Goal: Information Seeking & Learning: Learn about a topic

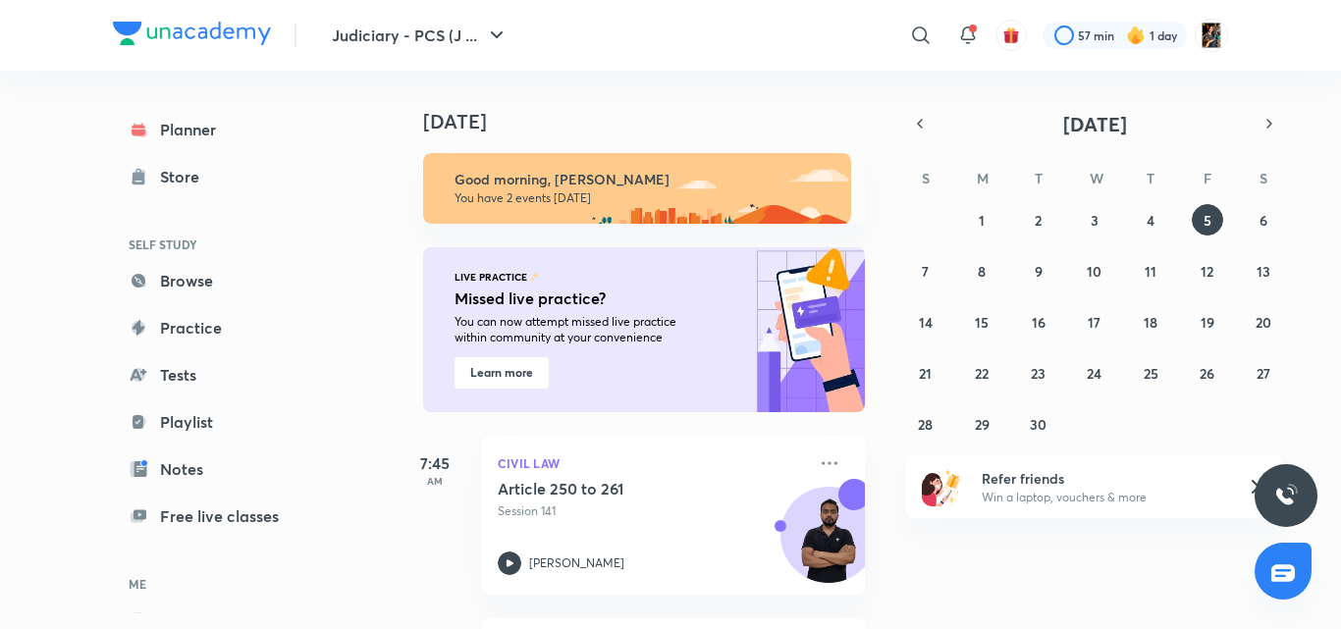
drag, startPoint x: 659, startPoint y: 257, endPoint x: 659, endPoint y: 147, distance: 110.0
click at [659, 257] on div "LIVE PRACTICE Missed live practice? You can now attempt missed live practice wi…" at bounding box center [644, 329] width 442 height 165
click at [911, 126] on button "button" at bounding box center [919, 123] width 27 height 27
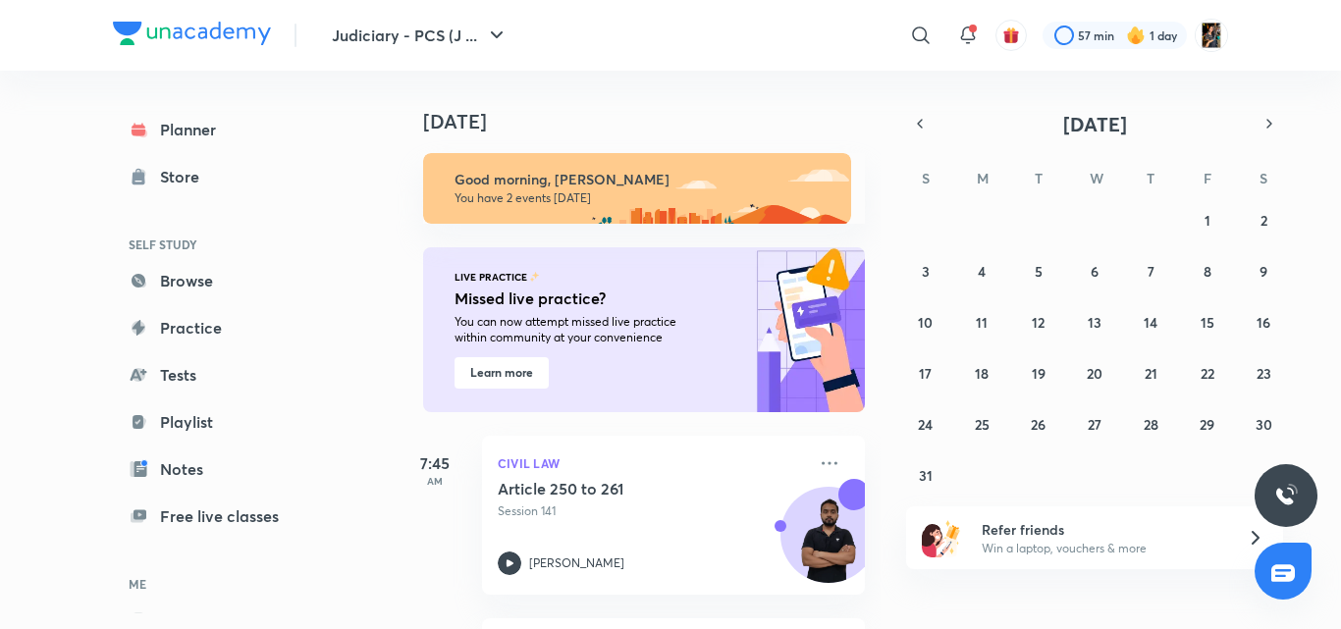
click at [864, 491] on div "[DATE] Good morning, [PERSON_NAME] You have 2 events [DATE] LIVE PRACTICE Misse…" at bounding box center [638, 350] width 485 height 559
click at [578, 520] on div "Article 250 to 261 Session 141 [PERSON_NAME]" at bounding box center [652, 527] width 308 height 96
click at [927, 426] on abbr "24" at bounding box center [925, 424] width 15 height 19
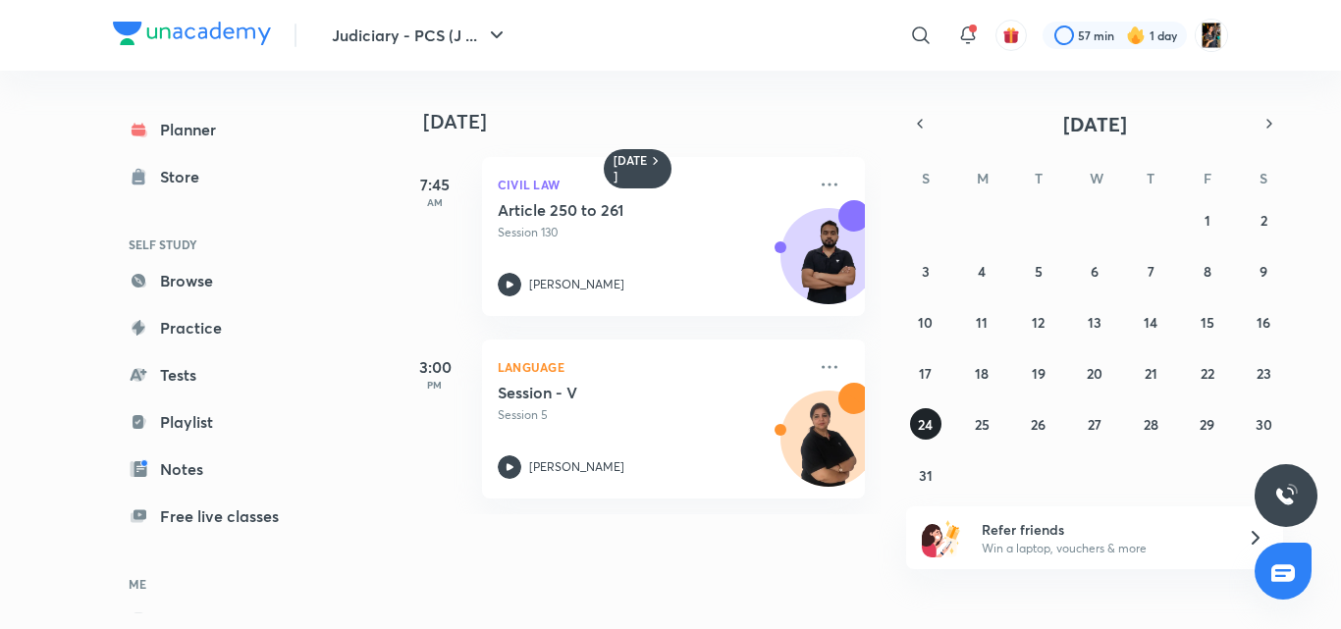
click at [927, 426] on abbr "24" at bounding box center [925, 424] width 15 height 19
click at [657, 231] on p "Session 130" at bounding box center [652, 233] width 308 height 18
